Goal: Navigation & Orientation: Find specific page/section

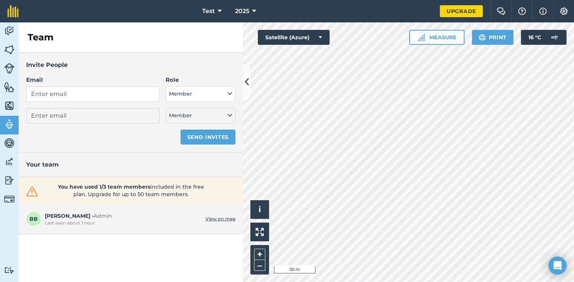
select select "MEMBER"
click at [7, 159] on img at bounding box center [9, 161] width 10 height 11
